Goal: Information Seeking & Learning: Check status

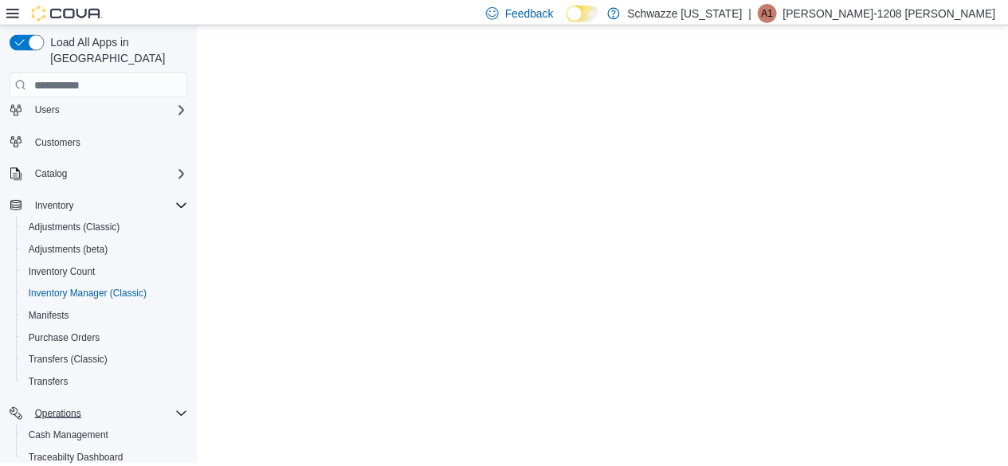
scroll to position [238, 0]
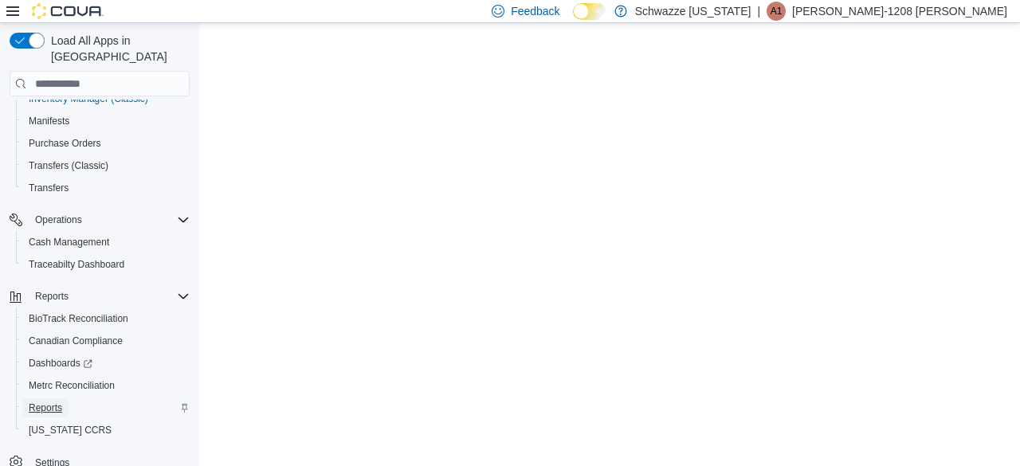
click at [58, 402] on span "Reports" at bounding box center [45, 408] width 33 height 13
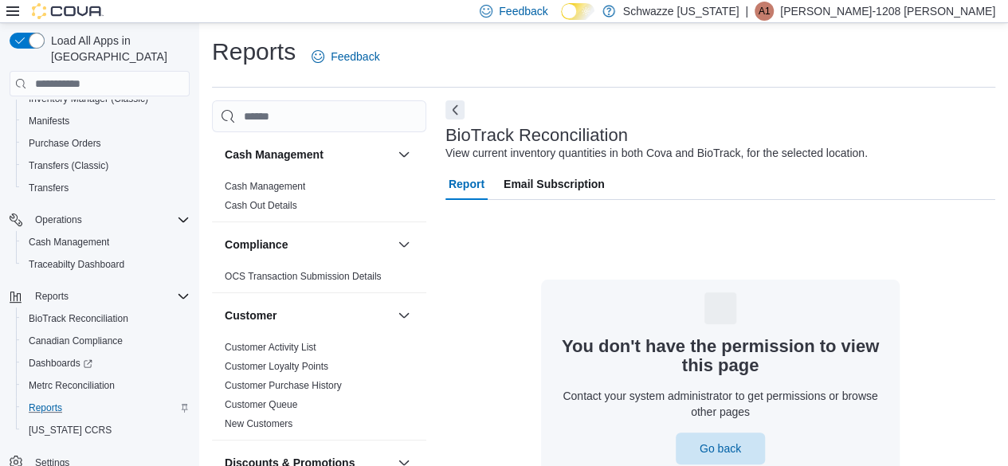
scroll to position [201, 0]
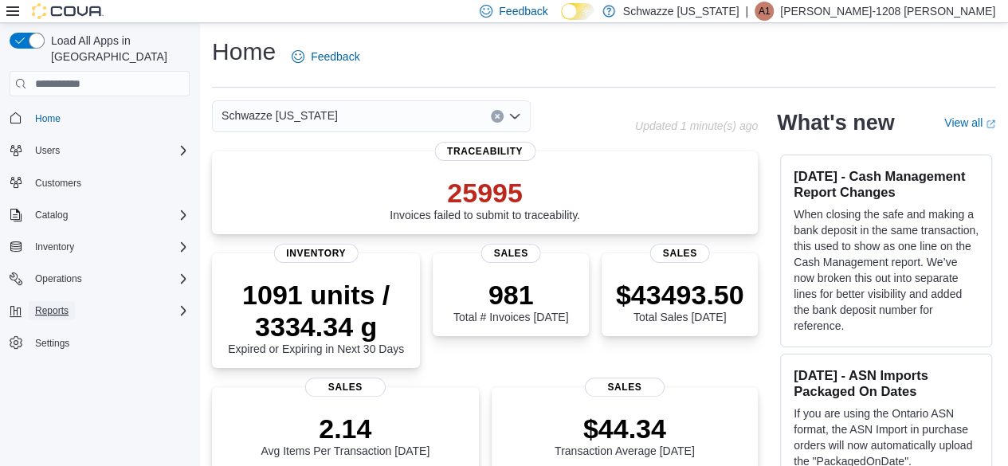
click at [35, 304] on span "Reports" at bounding box center [51, 310] width 33 height 13
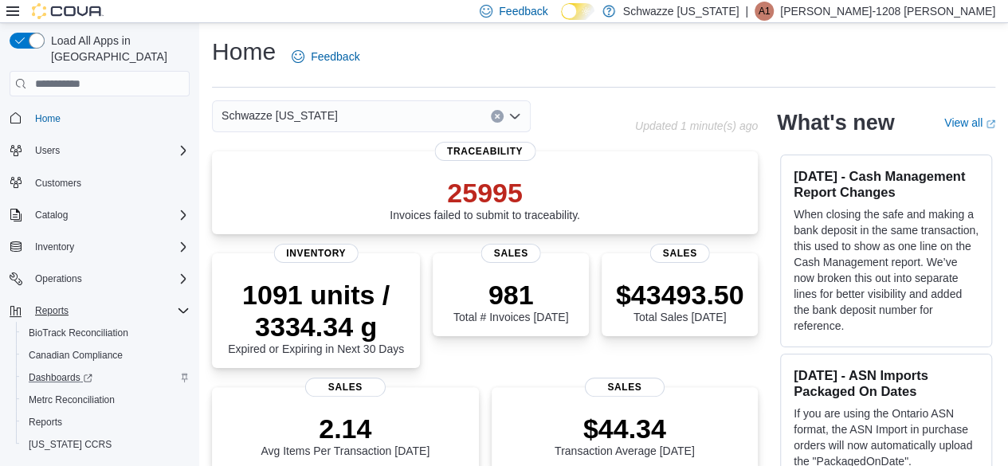
scroll to position [14, 0]
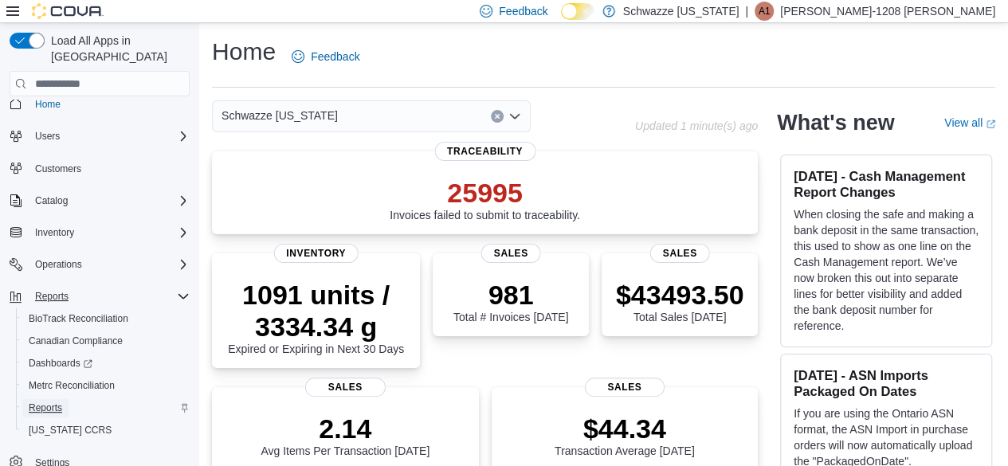
click at [50, 402] on span "Reports" at bounding box center [45, 408] width 33 height 13
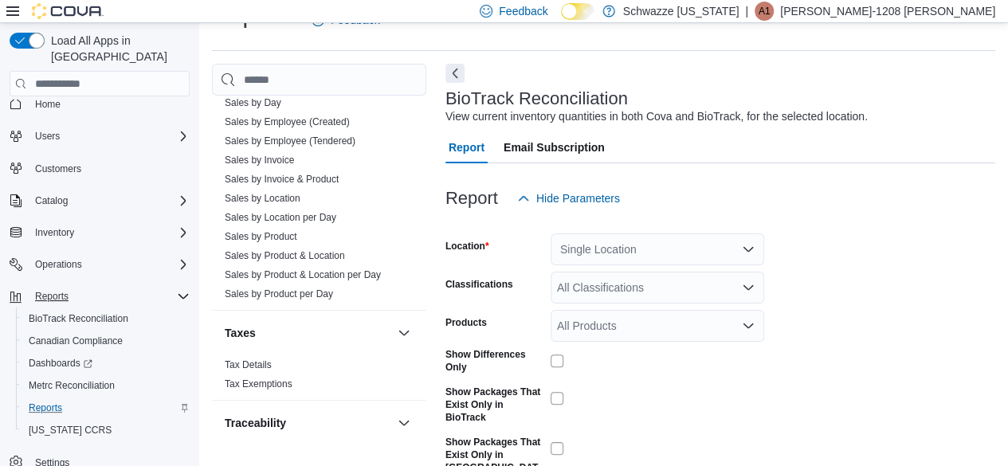
scroll to position [1234, 0]
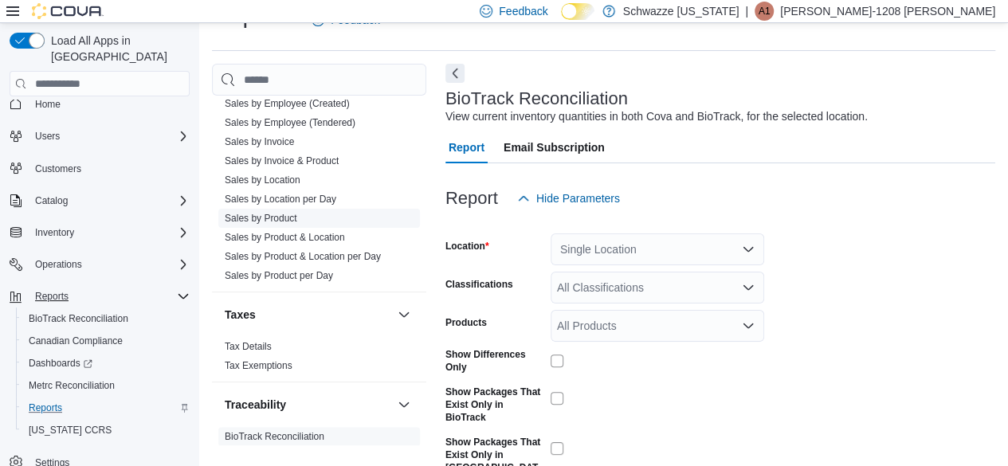
click at [274, 214] on link "Sales by Product" at bounding box center [261, 218] width 73 height 11
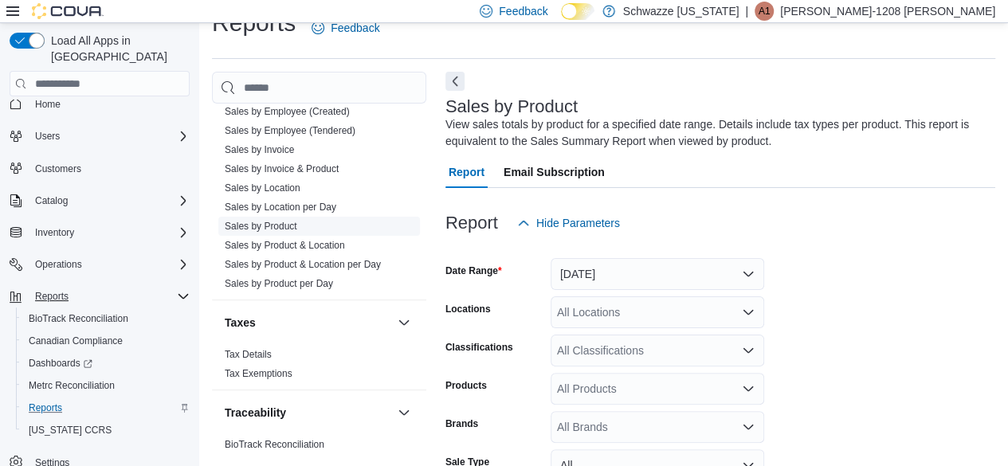
scroll to position [53, 0]
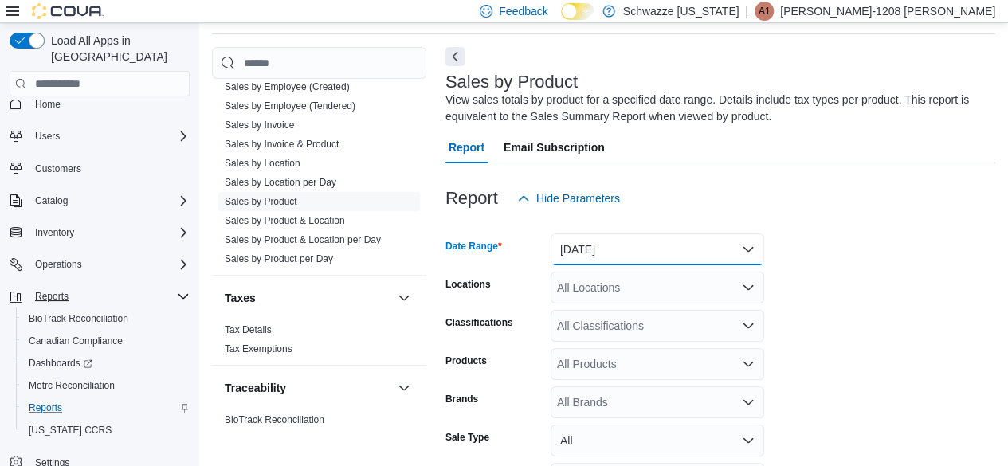
click at [635, 249] on button "Yesterday" at bounding box center [658, 250] width 214 height 32
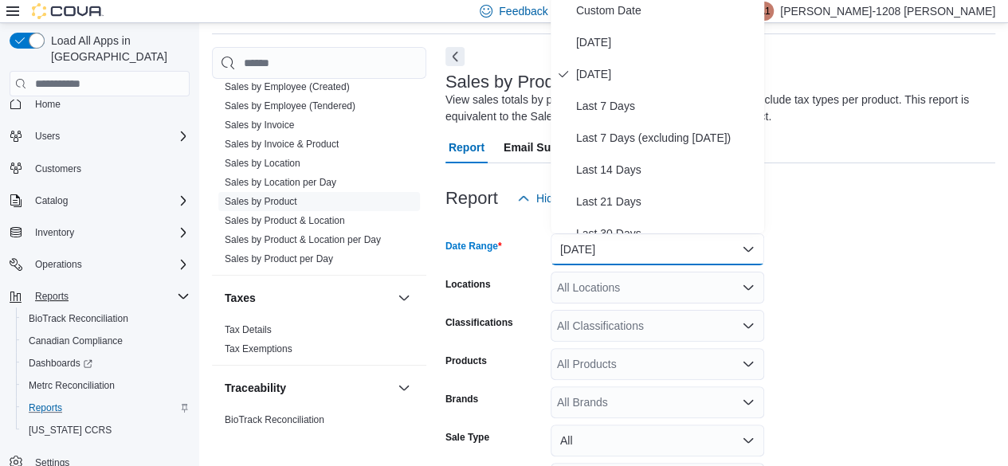
scroll to position [48, 0]
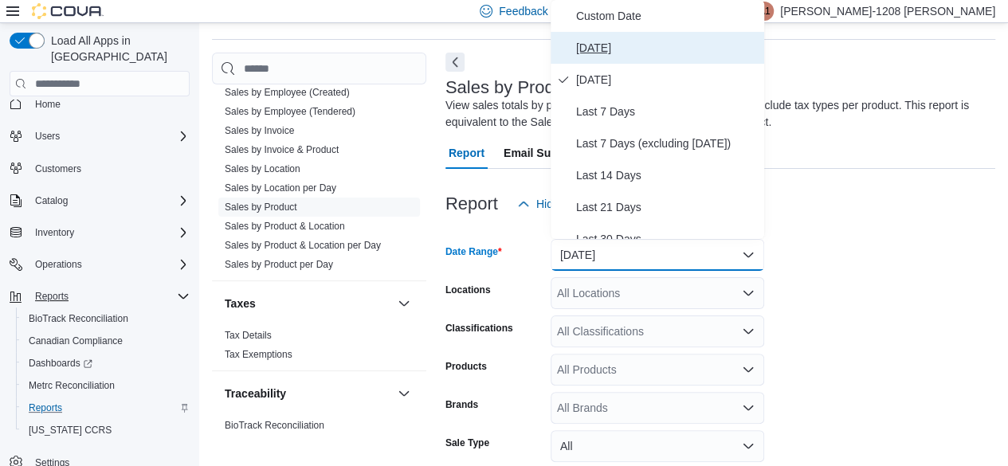
click at [617, 46] on span "Today" at bounding box center [667, 47] width 182 height 19
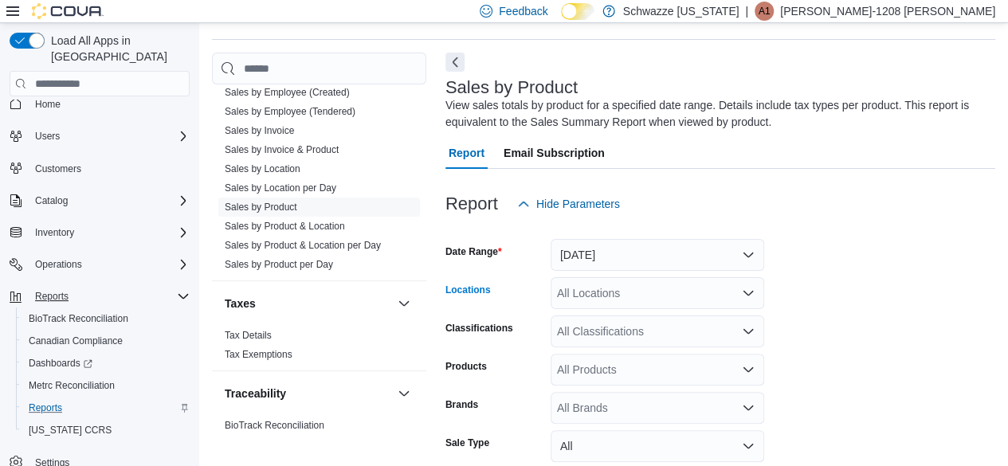
click at [693, 289] on div "All Locations" at bounding box center [658, 293] width 214 height 32
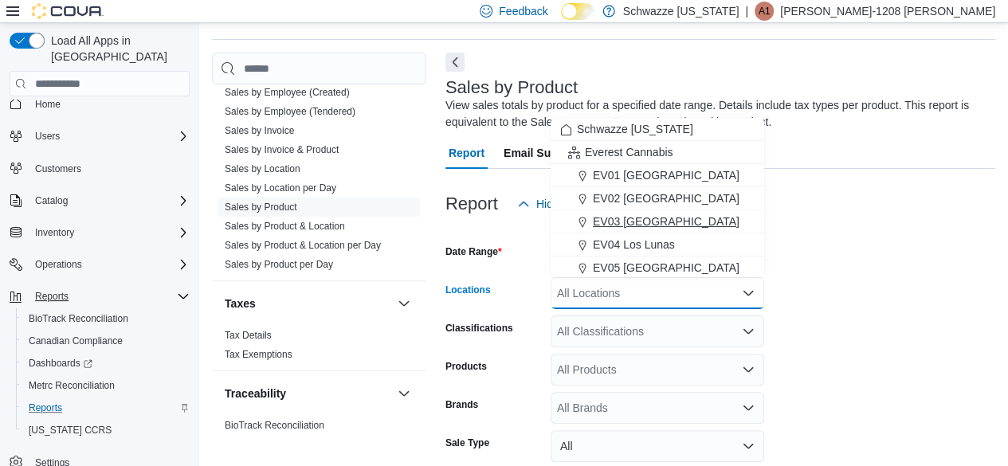
click at [674, 224] on span "EV03 West Central" at bounding box center [666, 222] width 147 height 16
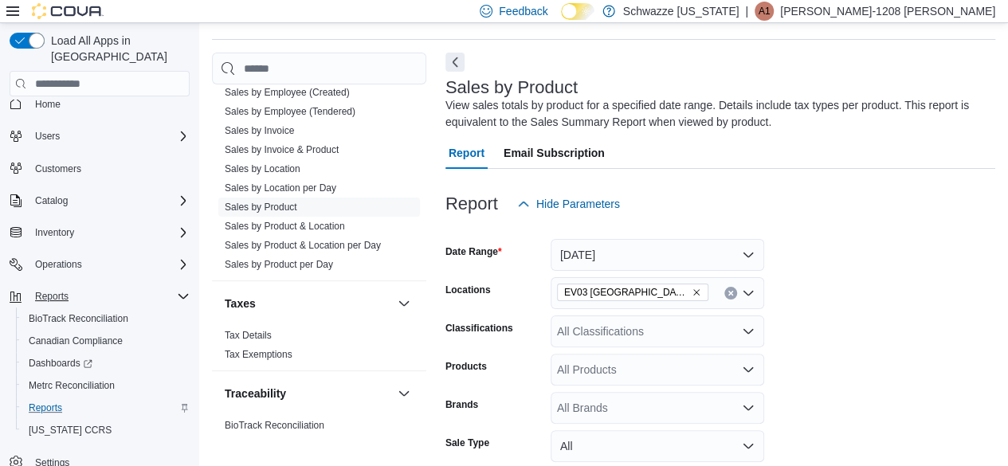
click at [901, 258] on form "Date Range Today Locations EV03 West Central Classifications All Classification…" at bounding box center [721, 401] width 550 height 363
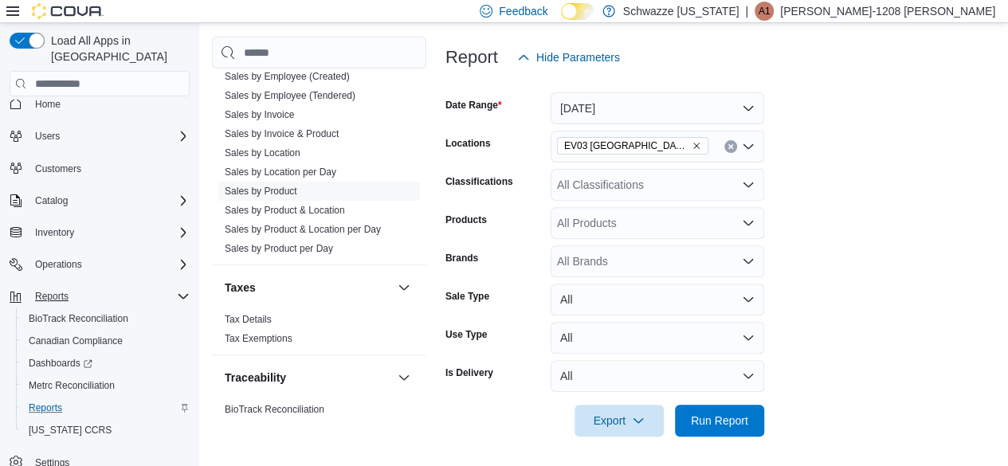
scroll to position [196, 0]
click at [737, 414] on span "Run Report" at bounding box center [719, 418] width 57 height 16
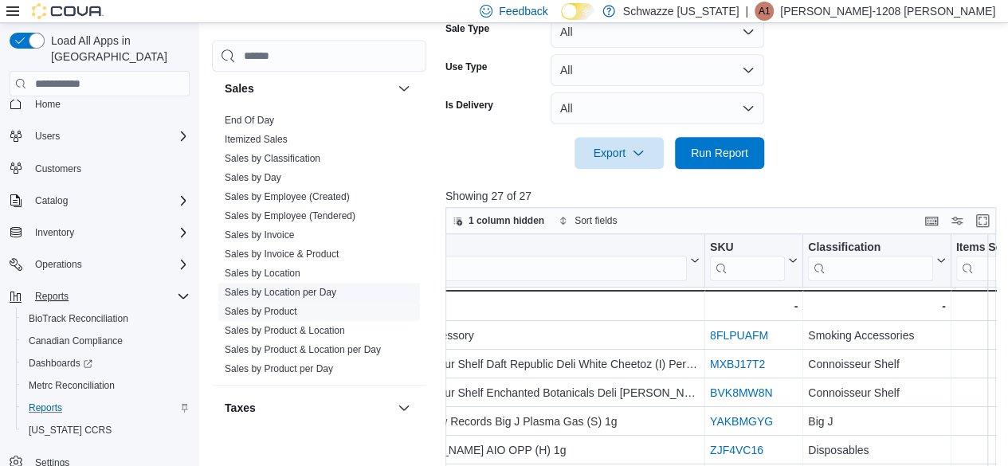
scroll to position [1116, 0]
click at [279, 269] on link "Sales by Location" at bounding box center [263, 274] width 76 height 11
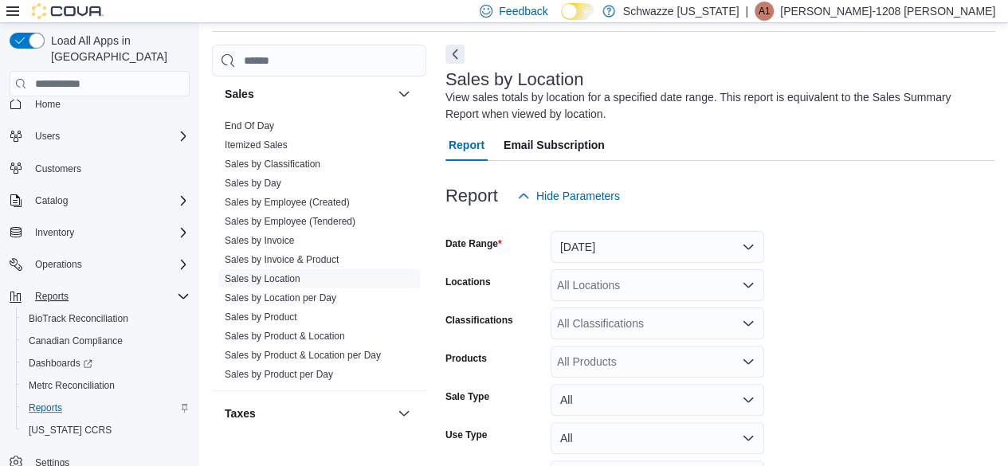
scroll to position [53, 0]
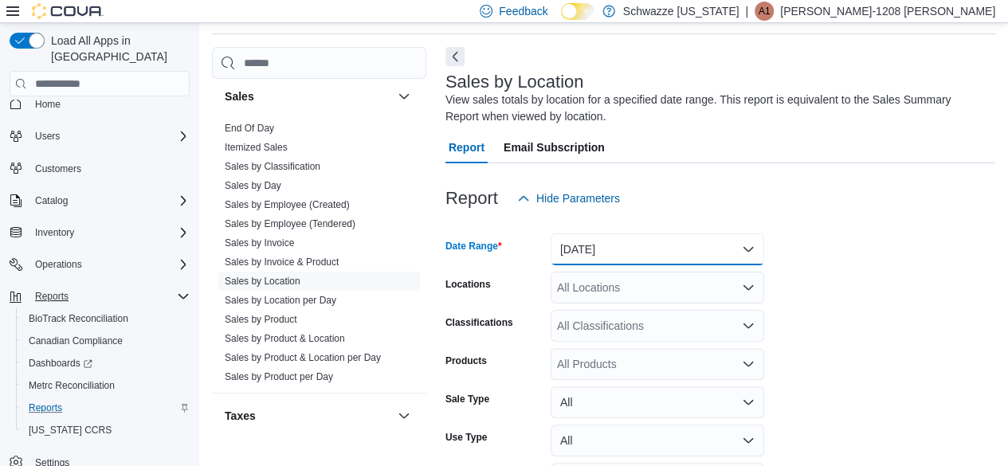
click at [598, 254] on button "Yesterday" at bounding box center [658, 250] width 214 height 32
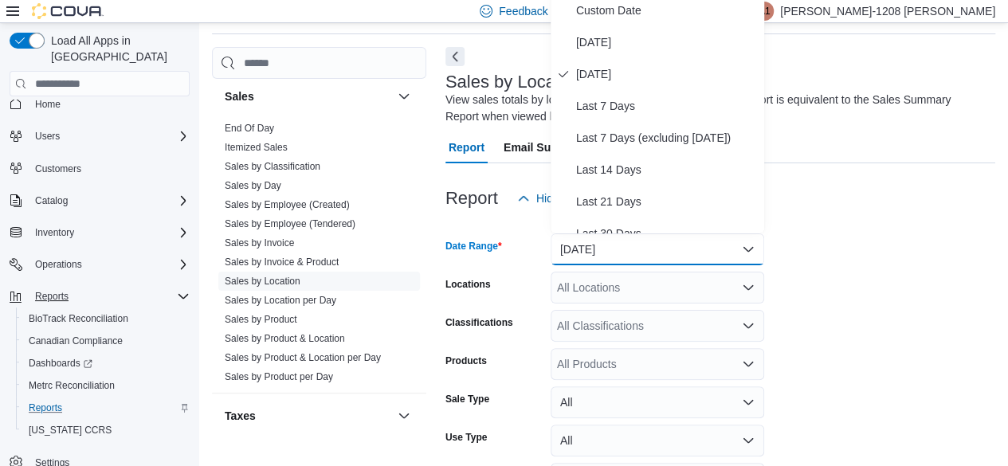
scroll to position [48, 0]
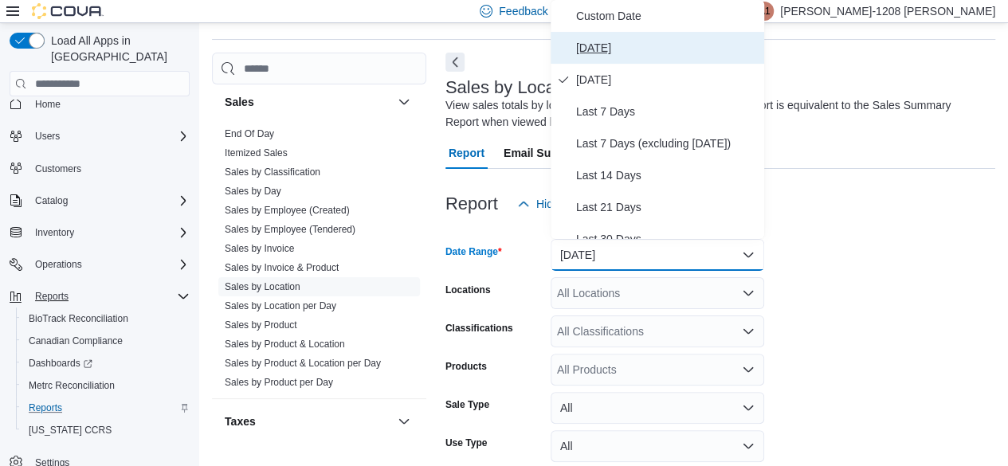
click at [585, 49] on span "Today" at bounding box center [667, 47] width 182 height 19
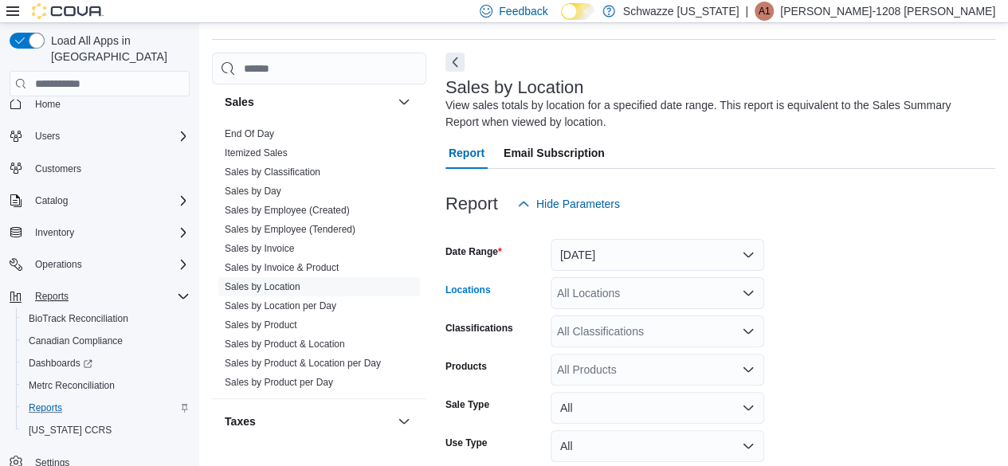
click at [603, 298] on div "All Locations" at bounding box center [658, 293] width 214 height 32
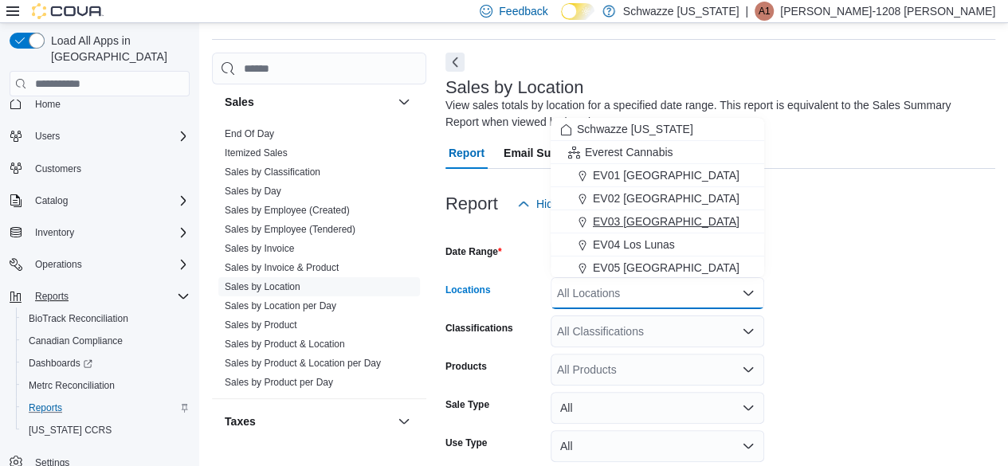
click at [634, 214] on span "EV03 West Central" at bounding box center [666, 222] width 147 height 16
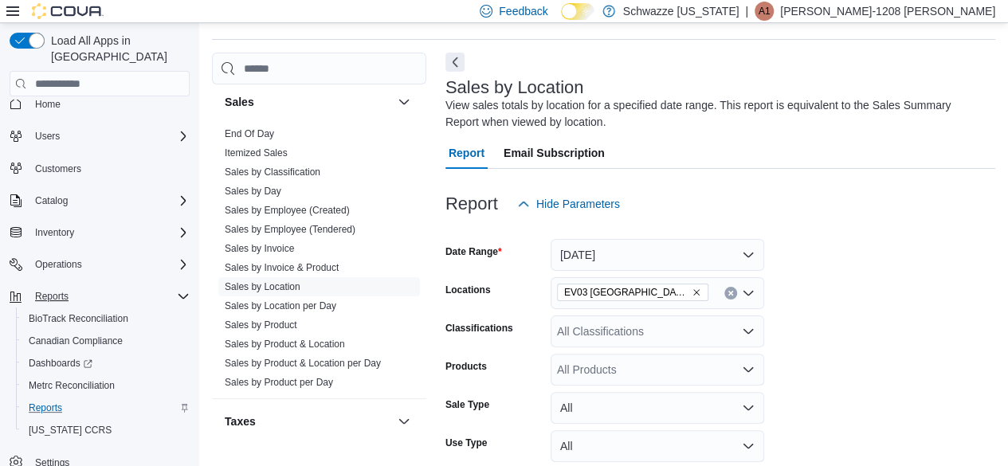
click at [901, 273] on form "Date Range Today Locations EV03 West Central Classifications All Classification…" at bounding box center [721, 382] width 550 height 325
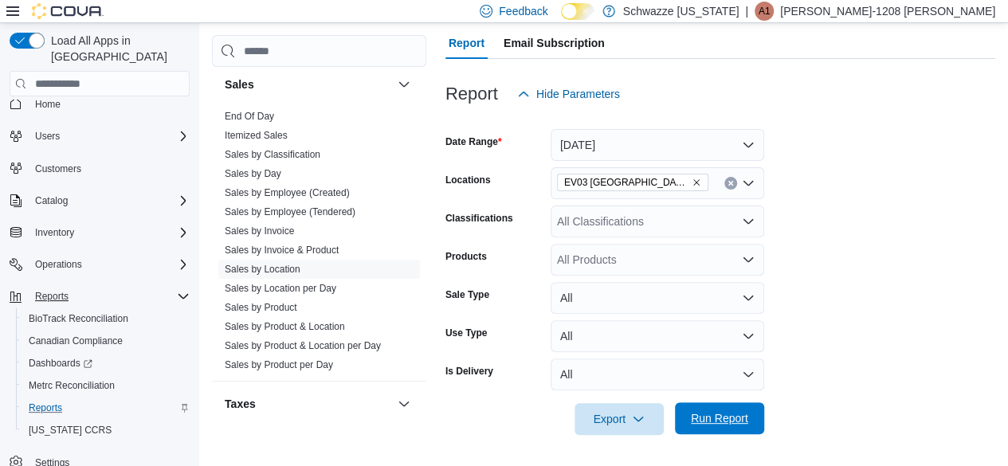
click at [746, 409] on span "Run Report" at bounding box center [720, 419] width 70 height 32
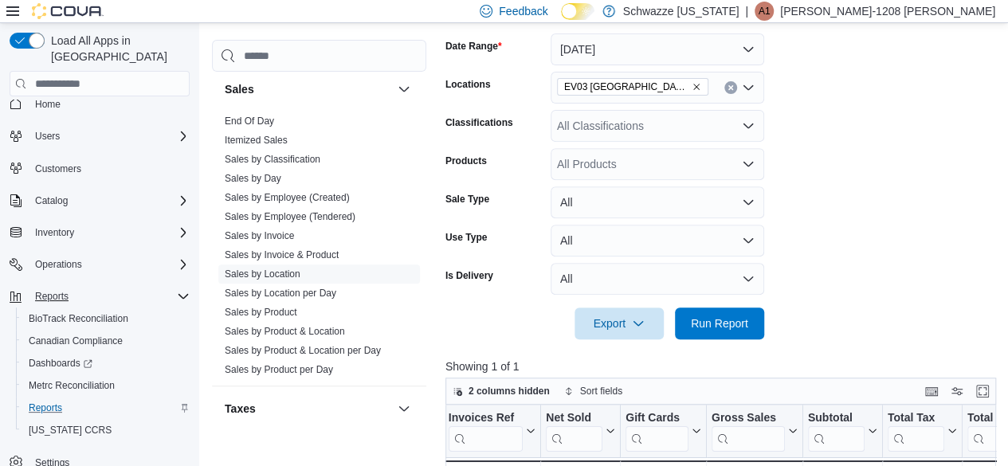
scroll to position [242, 0]
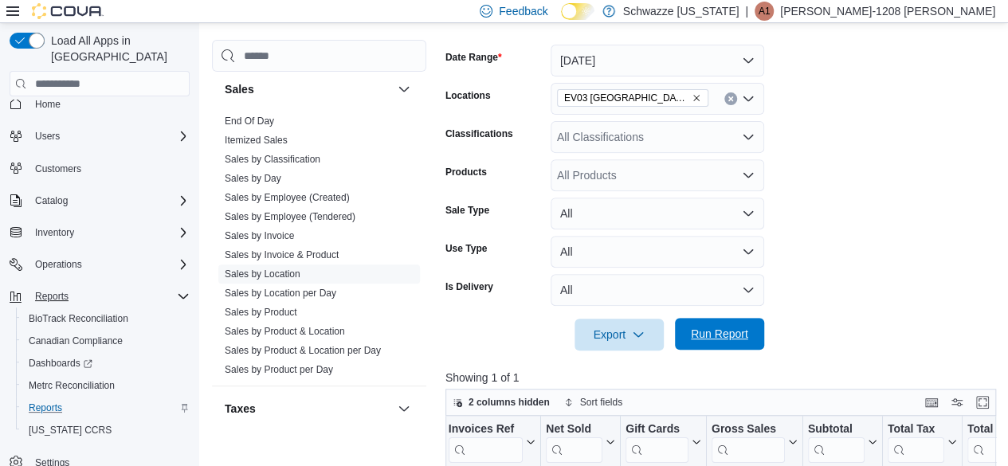
click at [705, 324] on span "Run Report" at bounding box center [720, 334] width 70 height 32
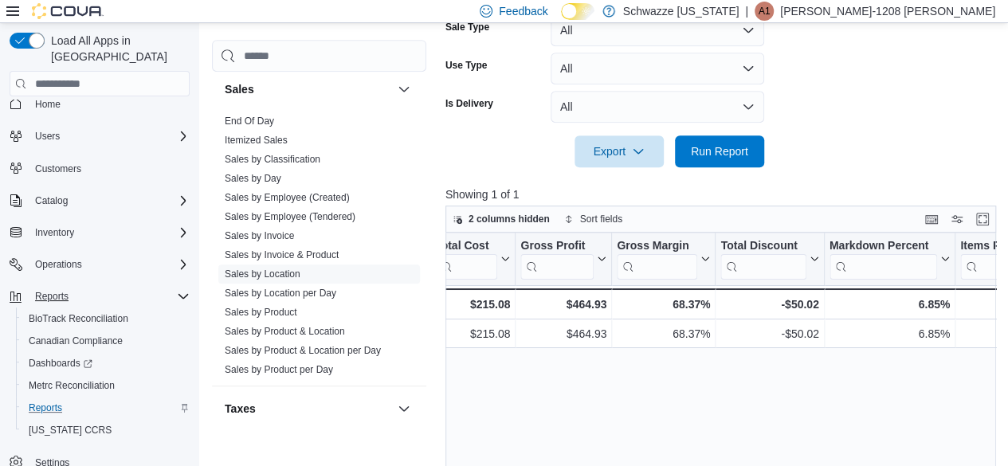
scroll to position [0, 877]
